Goal: Transaction & Acquisition: Download file/media

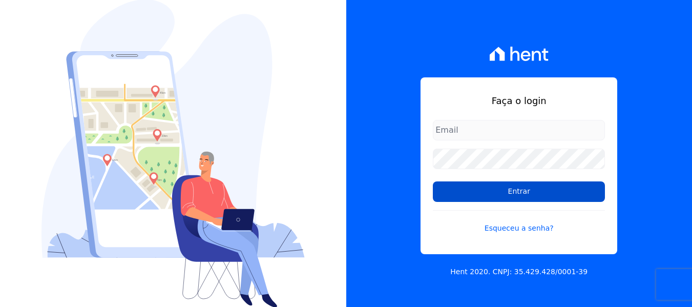
type input "[EMAIL_ADDRESS][DOMAIN_NAME]"
click at [518, 185] on input "Entrar" at bounding box center [519, 191] width 172 height 20
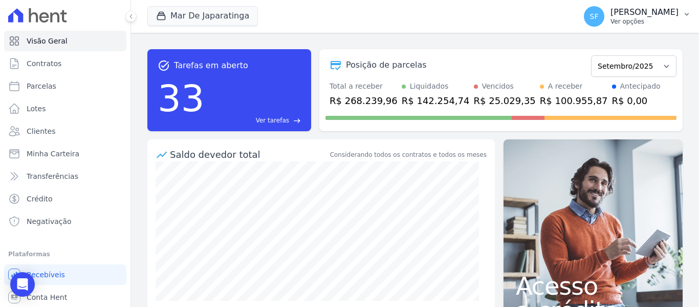
click at [668, 14] on p "[PERSON_NAME]" at bounding box center [645, 12] width 68 height 10
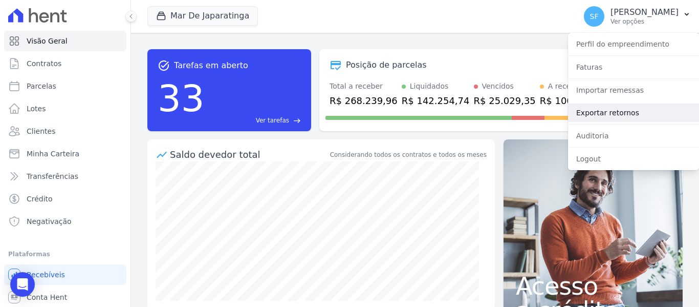
click at [600, 107] on link "Exportar retornos" at bounding box center [633, 112] width 131 height 18
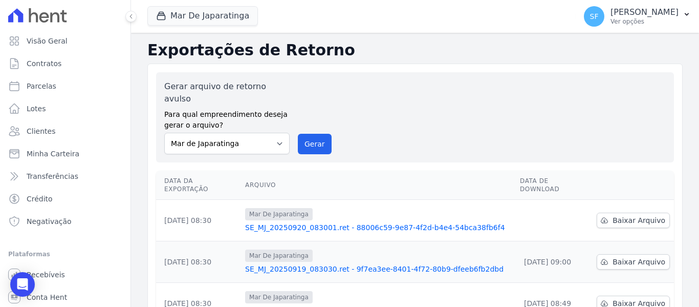
scroll to position [51, 0]
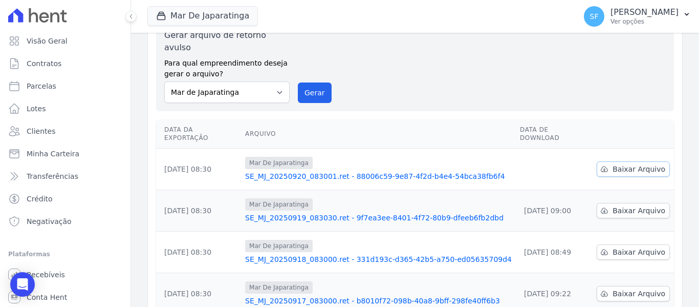
click at [620, 164] on span "Baixar Arquivo" at bounding box center [639, 169] width 53 height 10
